Goal: Task Accomplishment & Management: Manage account settings

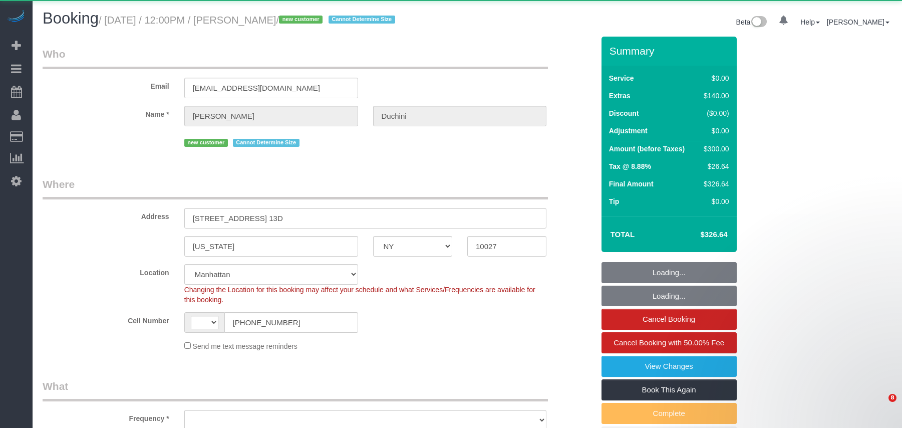
select select "NY"
select select "string:[GEOGRAPHIC_DATA]"
select select "object:825"
select select "number:59"
select select "number:73"
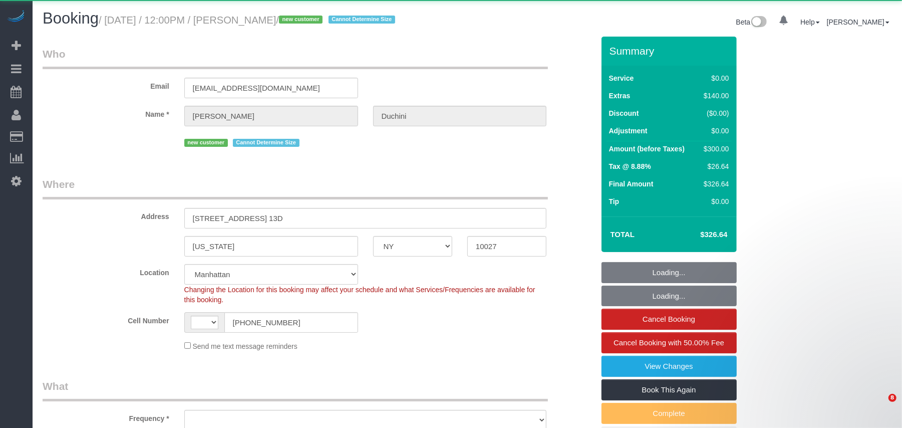
select select "number:15"
select select "number:5"
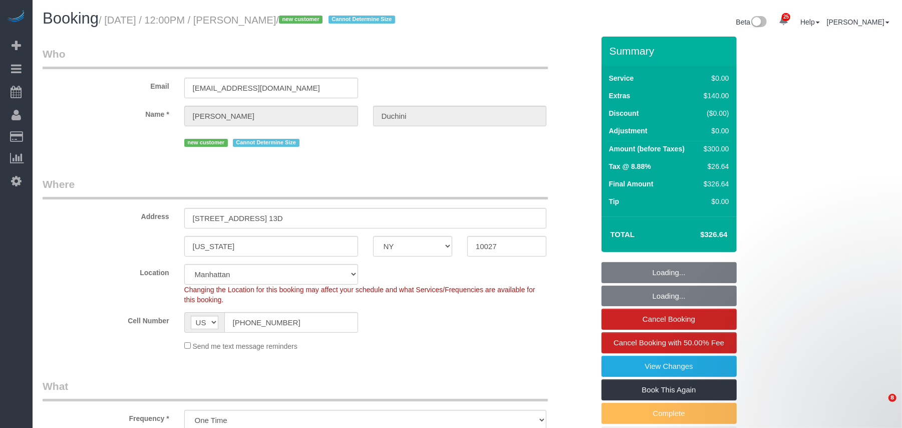
select select "1"
select select "object:1551"
select select "string:stripe-pm_1SAIMs4VGloSiKo7iQhsnJtC"
select select "spot1"
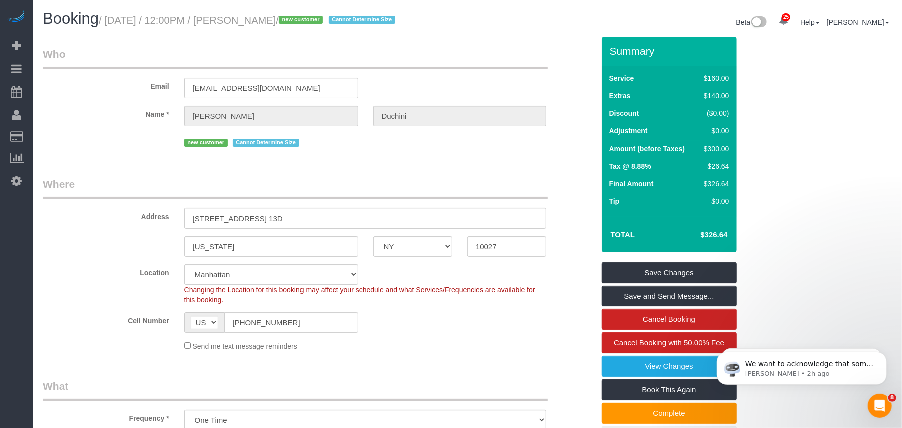
drag, startPoint x: 340, startPoint y: 19, endPoint x: 108, endPoint y: 19, distance: 231.4
click at [108, 19] on small "/ September 23, 2025 / 12:00PM / Ludovica Duchini / new customer Cannot Determi…" at bounding box center [249, 20] width 300 height 11
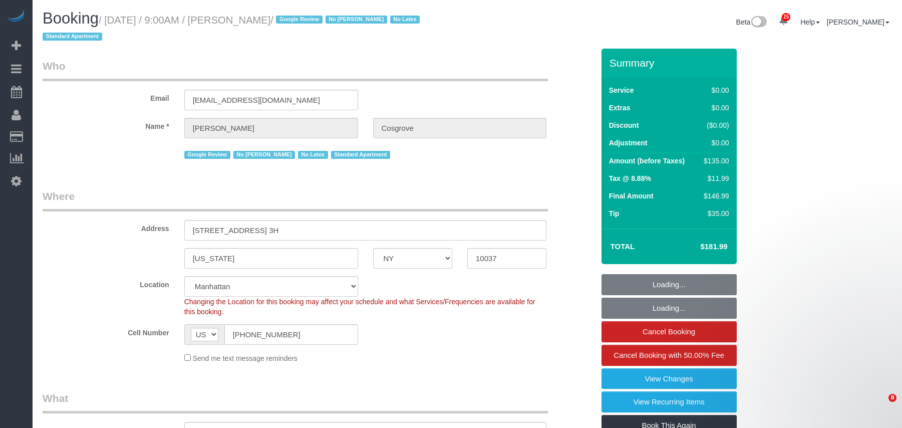
select select "NY"
select select "spot1"
select select "number:57"
select select "number:70"
select select "number:15"
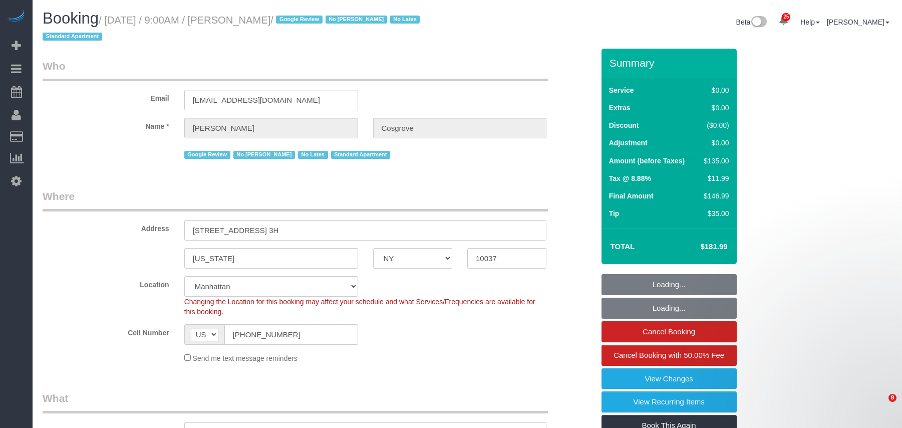
select select "number:5"
select select "object:1564"
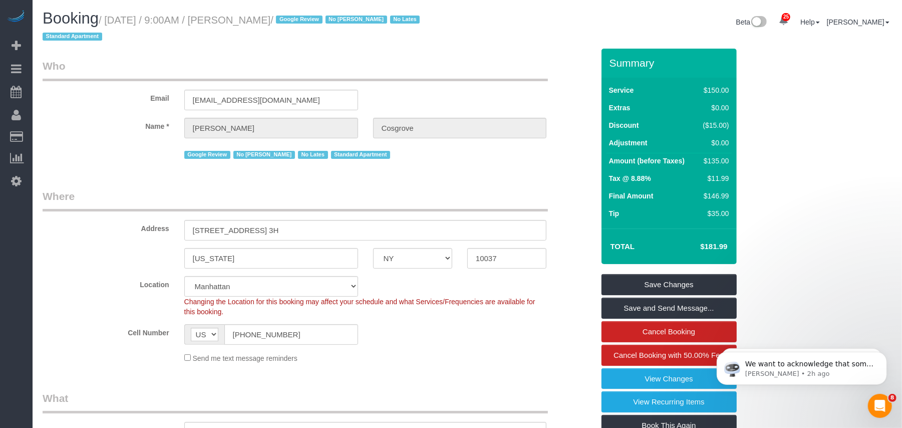
drag, startPoint x: 331, startPoint y: 17, endPoint x: 107, endPoint y: 18, distance: 223.9
click at [107, 18] on small "/ [DATE] / 9:00AM / [PERSON_NAME] / Google Review No [PERSON_NAME] No Lates Sta…" at bounding box center [233, 29] width 380 height 28
copy small "[DATE] / 9:00AM / [PERSON_NAME]"
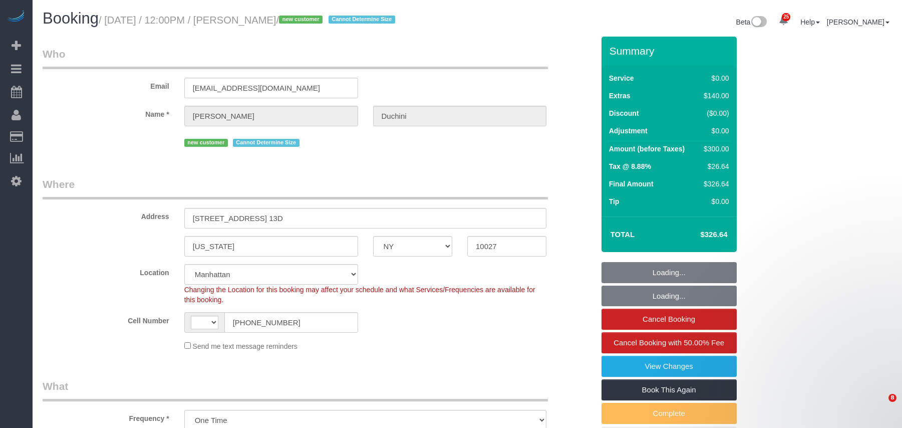
select select "NY"
select select "object:582"
select select "string:[GEOGRAPHIC_DATA]"
select select "spot1"
select select "number:59"
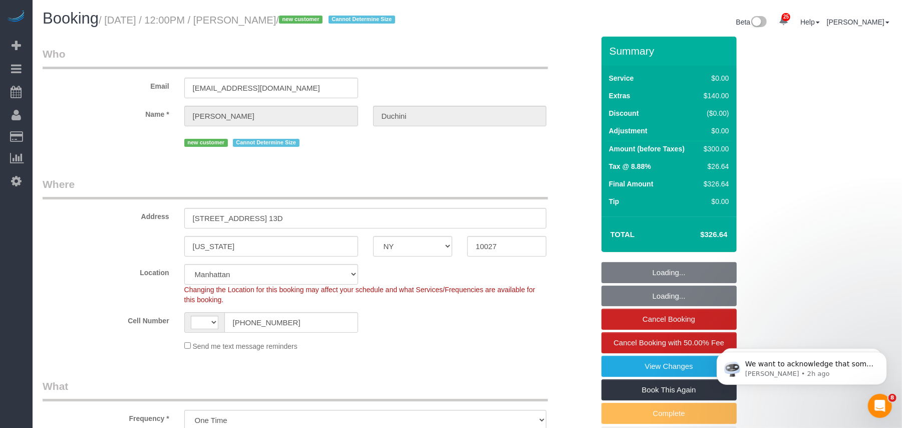
select select "number:73"
select select "number:15"
select select "number:5"
select select "string:stripe-pm_1SAIMs4VGloSiKo7iQhsnJtC"
select select "1"
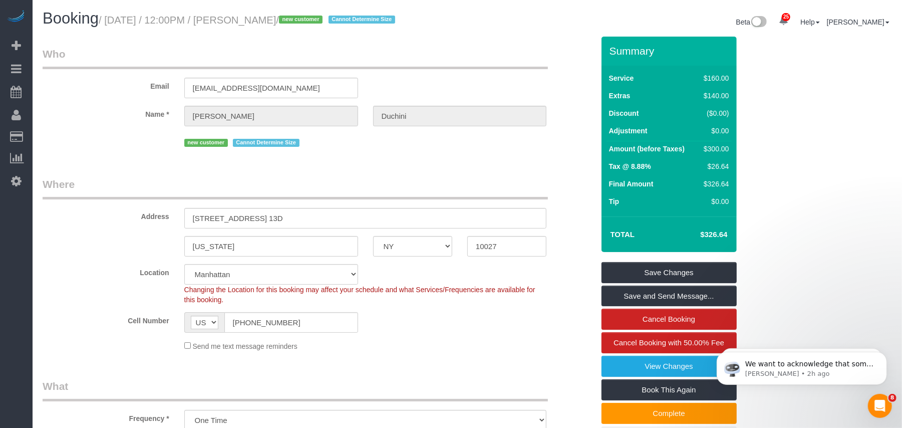
drag, startPoint x: 333, startPoint y: 22, endPoint x: 109, endPoint y: 27, distance: 223.5
click at [109, 27] on h1 "Booking / September 23, 2025 / 12:00PM / Ludovica Duchini / new customer Cannot…" at bounding box center [251, 18] width 417 height 17
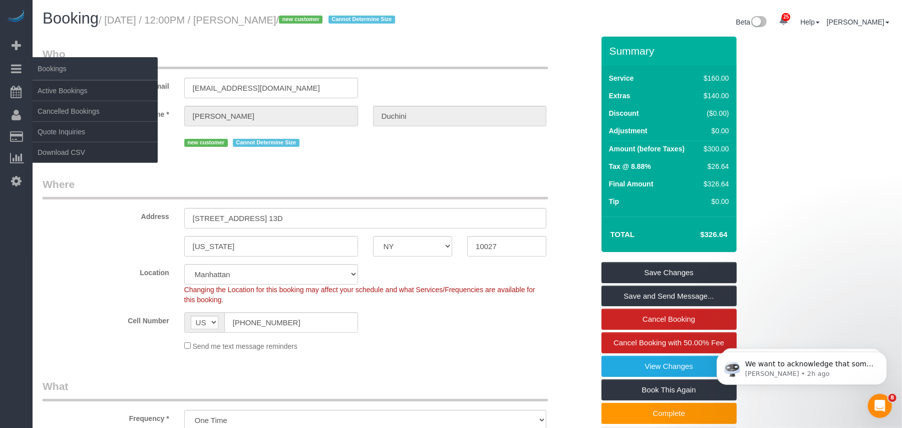
copy small "i / new customer Cannot Determine Size"
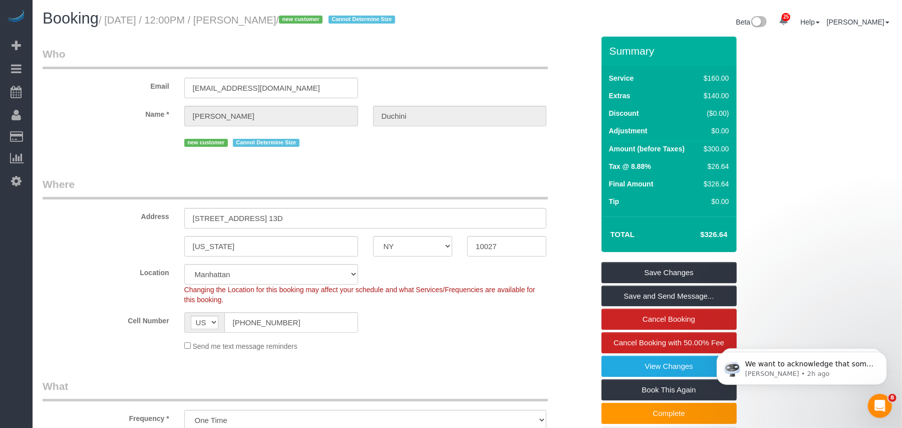
drag, startPoint x: 110, startPoint y: 21, endPoint x: 339, endPoint y: 25, distance: 228.4
click at [339, 25] on small "/ September 23, 2025 / 12:00PM / Ludovica Duchini / new customer Cannot Determi…" at bounding box center [249, 20] width 300 height 11
copy small "September 23, 2025 / 12:00PM / Ludovica Duchini /"
